Goal: Task Accomplishment & Management: Manage account settings

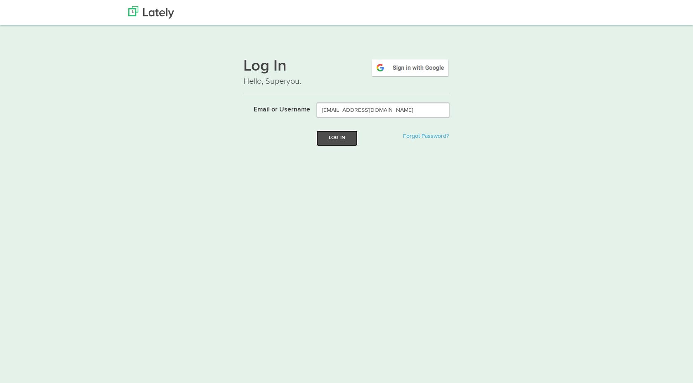
click at [351, 141] on button "Log In" at bounding box center [337, 137] width 41 height 15
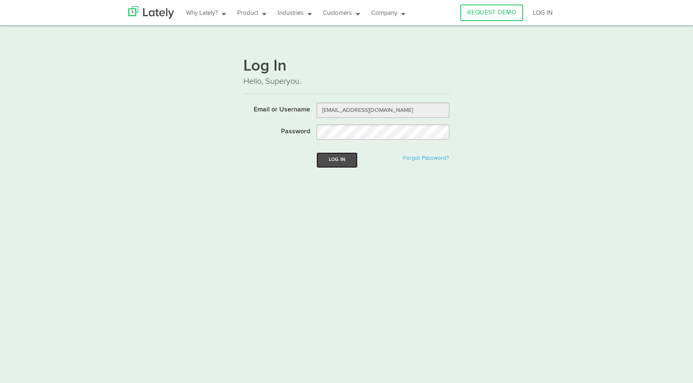
click at [335, 159] on button "Log In" at bounding box center [337, 159] width 41 height 15
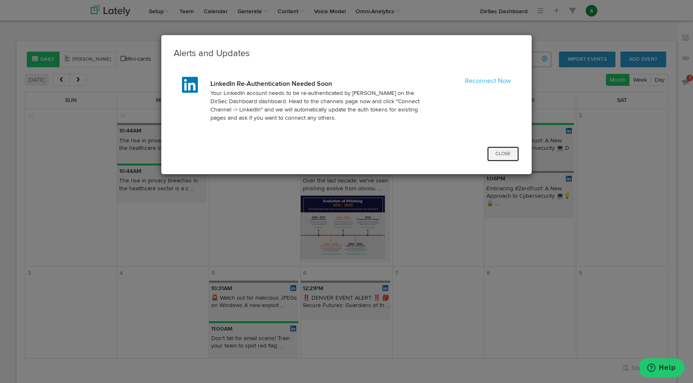
click at [503, 151] on button "Close" at bounding box center [503, 154] width 33 height 16
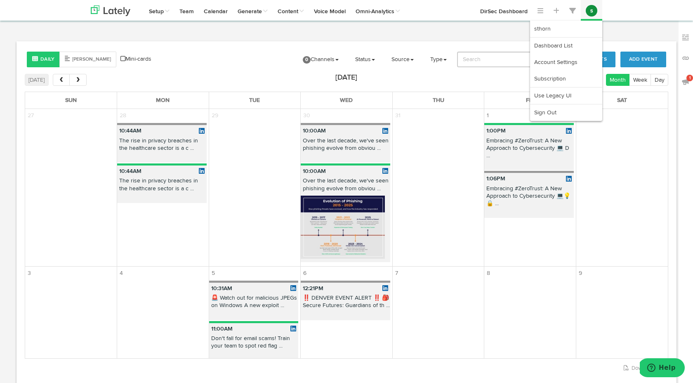
click at [593, 13] on button "s" at bounding box center [592, 11] width 12 height 12
click at [560, 76] on link "Subscription" at bounding box center [566, 79] width 72 height 17
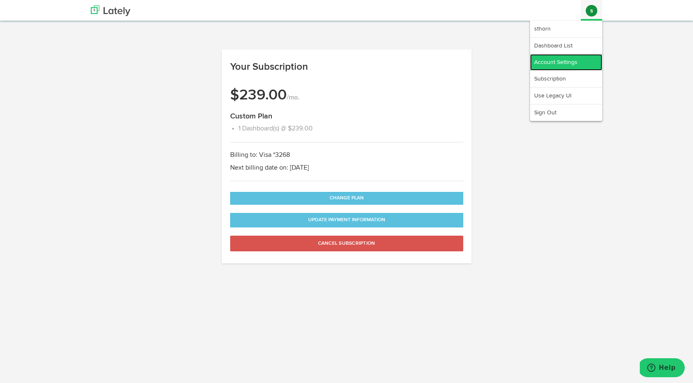
click at [564, 59] on link "Account Settings" at bounding box center [566, 62] width 72 height 17
